Goal: Entertainment & Leisure: Consume media (video, audio)

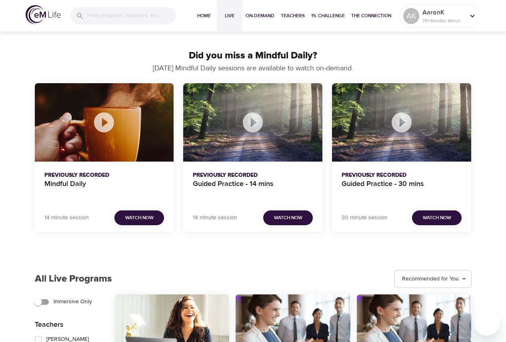
scroll to position [840, 0]
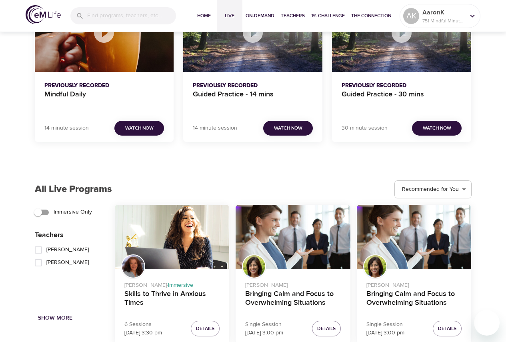
click at [84, 122] on div "14 minute session Watch Now" at bounding box center [104, 128] width 120 height 15
click at [126, 74] on div "Previously Recorded Mindful Daily" at bounding box center [104, 95] width 139 height 47
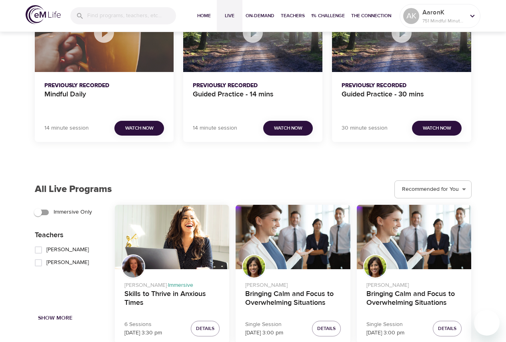
click at [126, 56] on div "Mindful Daily" at bounding box center [104, 33] width 139 height 78
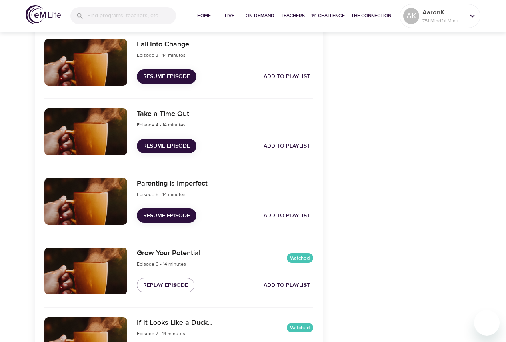
scroll to position [267, 0]
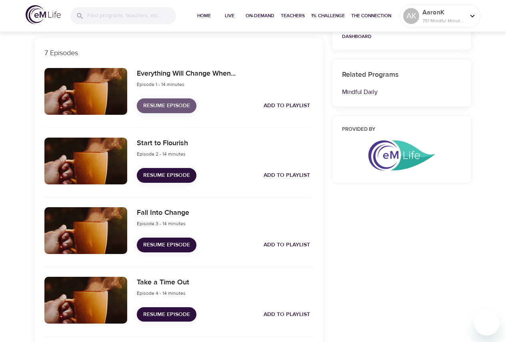
click at [169, 104] on span "Resume Episode" at bounding box center [166, 106] width 47 height 10
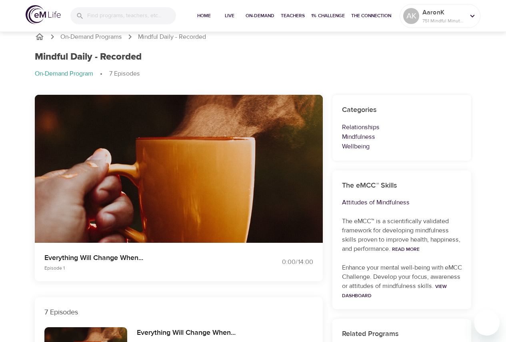
scroll to position [0, 0]
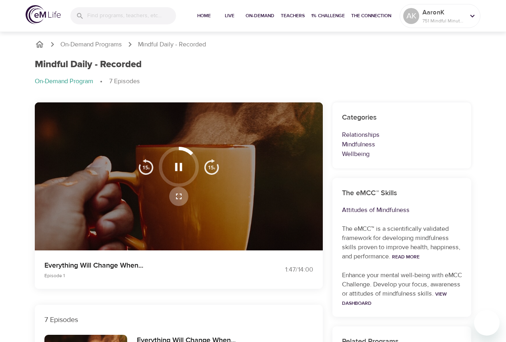
click at [178, 197] on icon "button" at bounding box center [179, 197] width 10 height 10
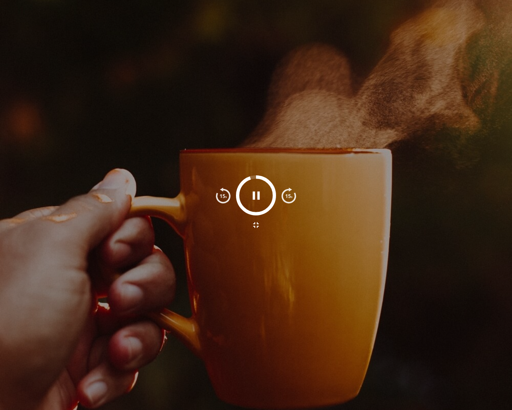
click at [332, 310] on div at bounding box center [256, 205] width 512 height 410
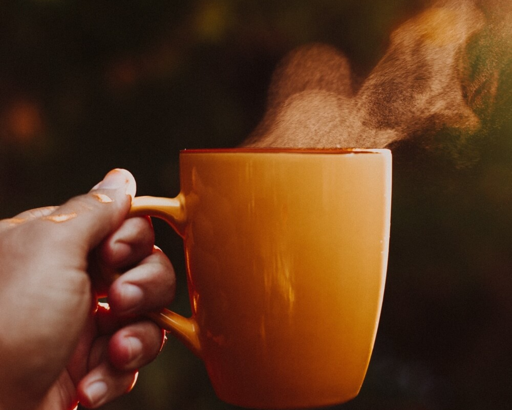
click at [256, 224] on icon "button" at bounding box center [256, 225] width 10 height 10
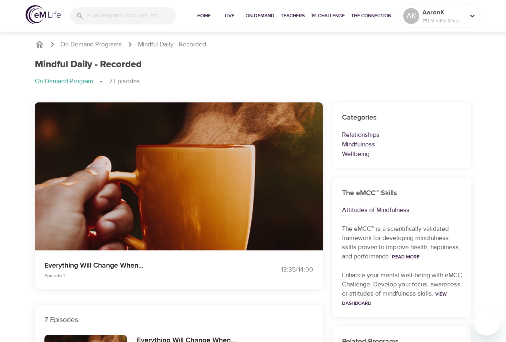
click at [216, 58] on div "Mindful Daily - Recorded On-Demand Program 7 Episodes" at bounding box center [253, 76] width 447 height 44
